Goal: Task Accomplishment & Management: Manage account settings

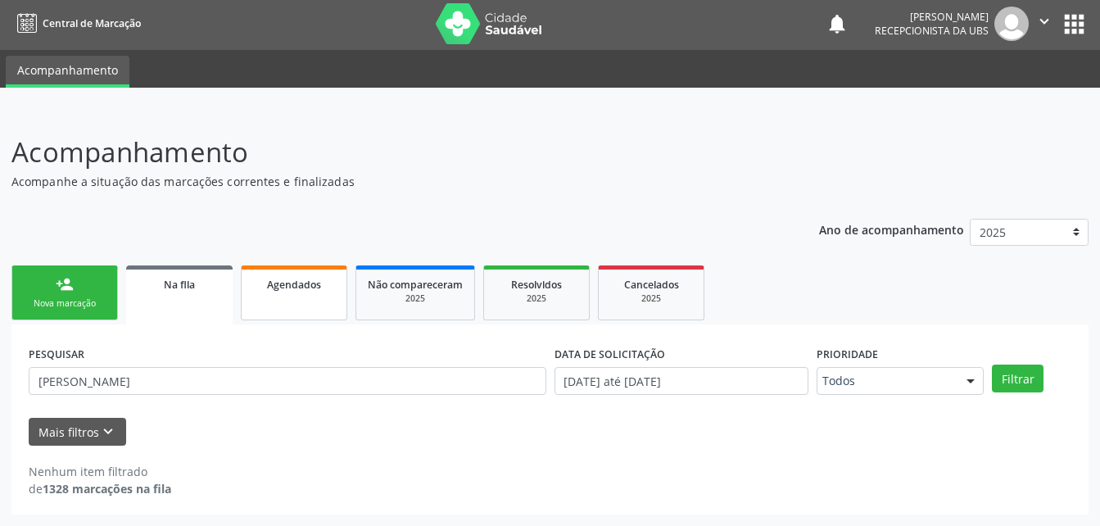
click at [75, 304] on div "Nova marcação" at bounding box center [65, 303] width 82 height 12
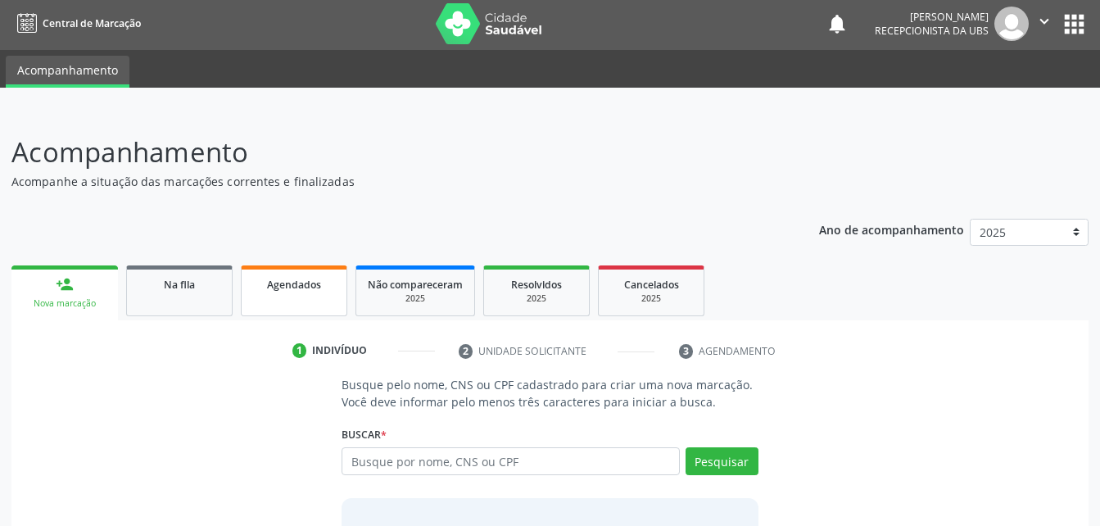
scroll to position [2, 0]
click at [300, 296] on link "Agendados" at bounding box center [294, 290] width 106 height 51
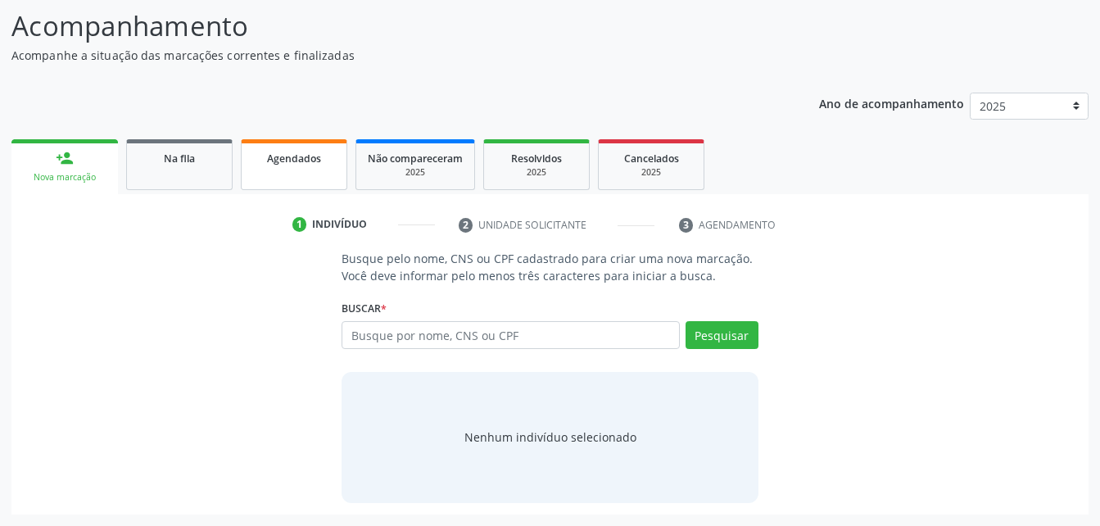
click at [328, 183] on link "Agendados" at bounding box center [294, 164] width 106 height 51
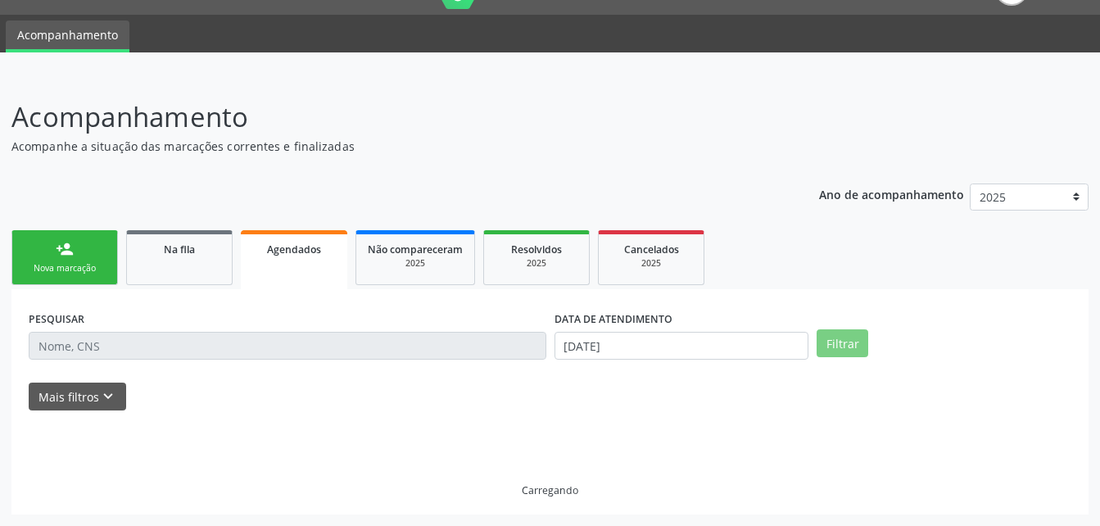
scroll to position [2, 0]
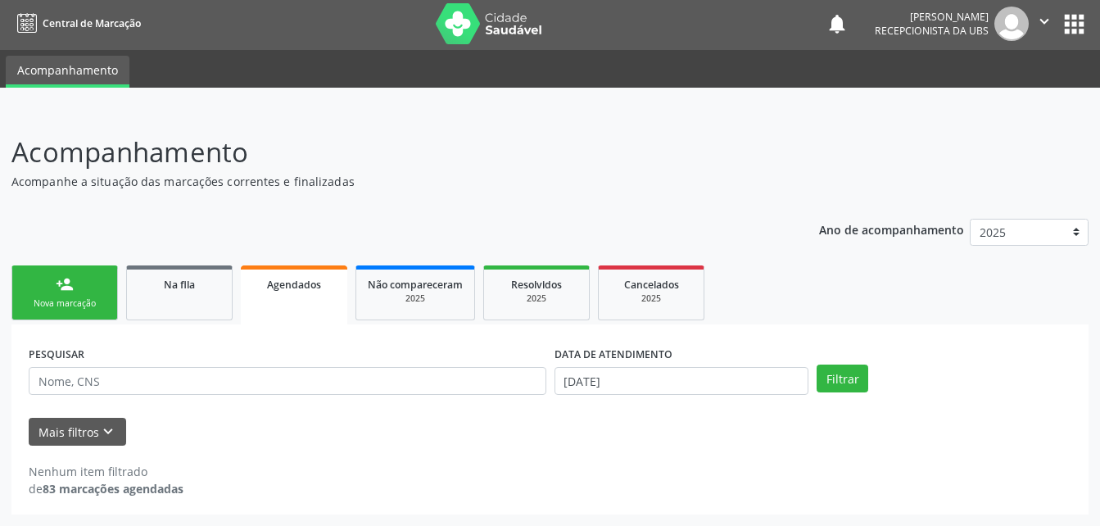
click at [1045, 16] on icon "" at bounding box center [1044, 21] width 18 height 18
click at [1044, 91] on link "Sair" at bounding box center [1002, 97] width 113 height 23
